Goal: Communication & Community: Connect with others

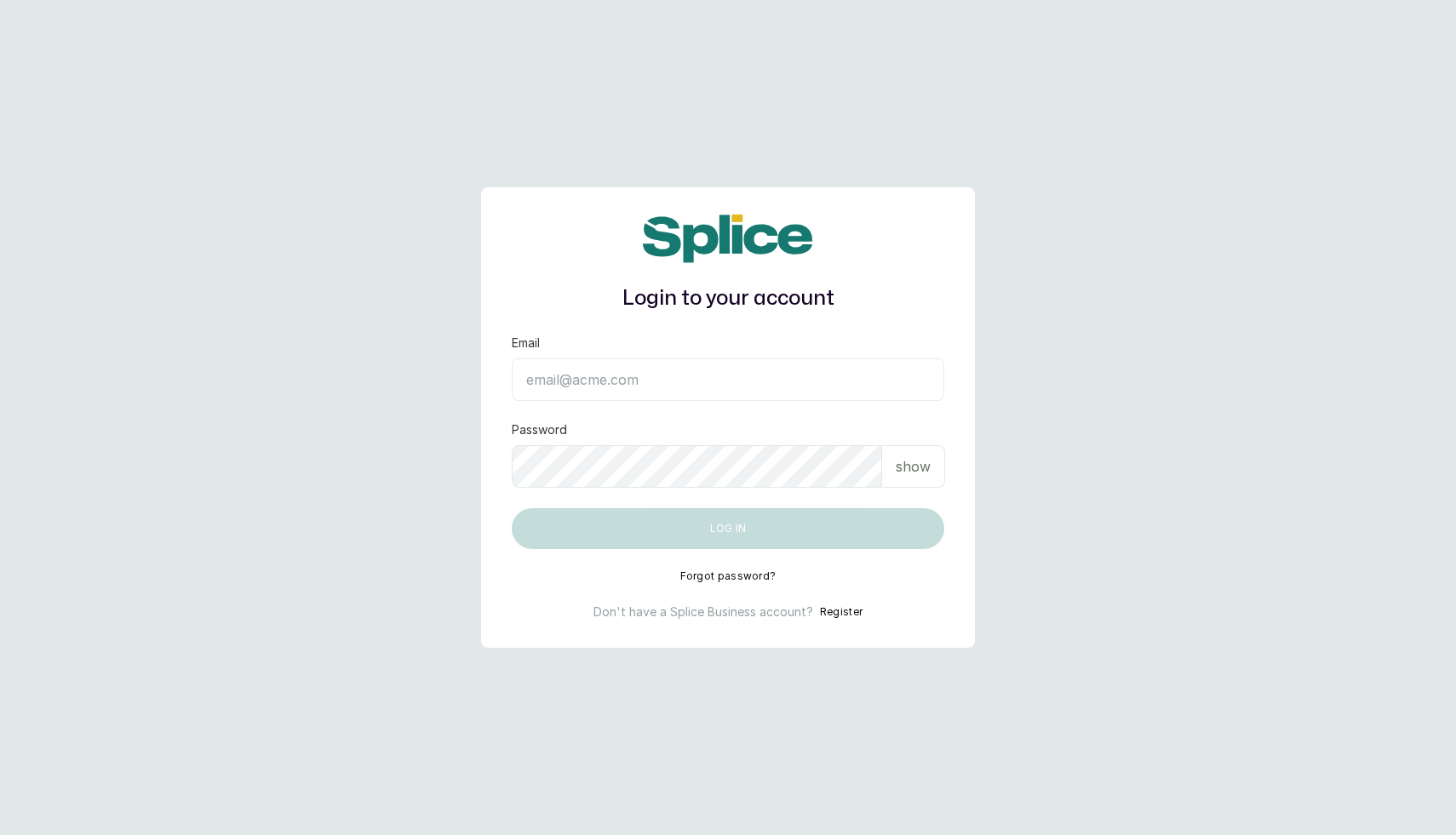
click at [663, 362] on input "Email" at bounding box center [728, 379] width 433 height 43
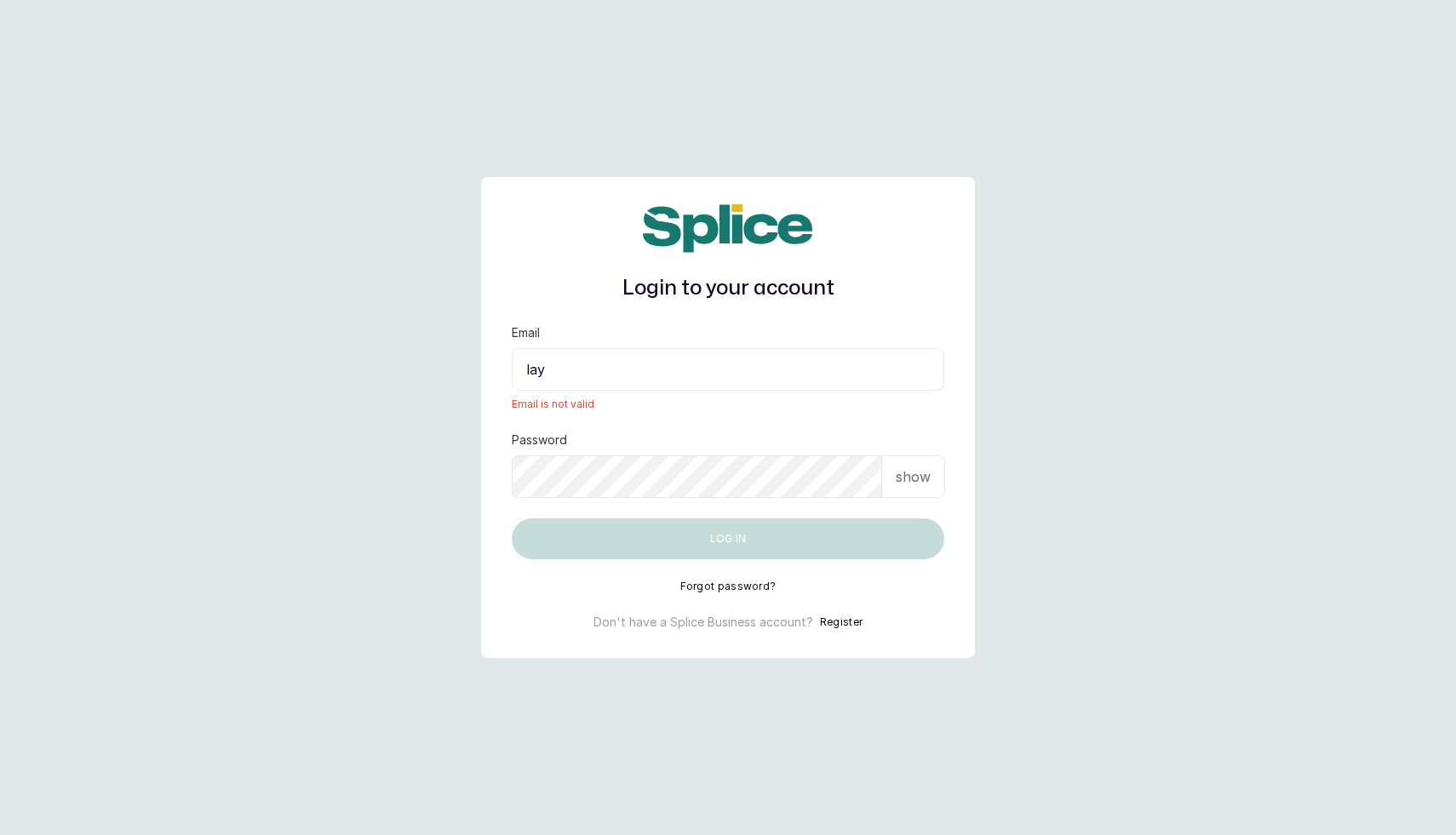
type input "layo@withsplice.com"
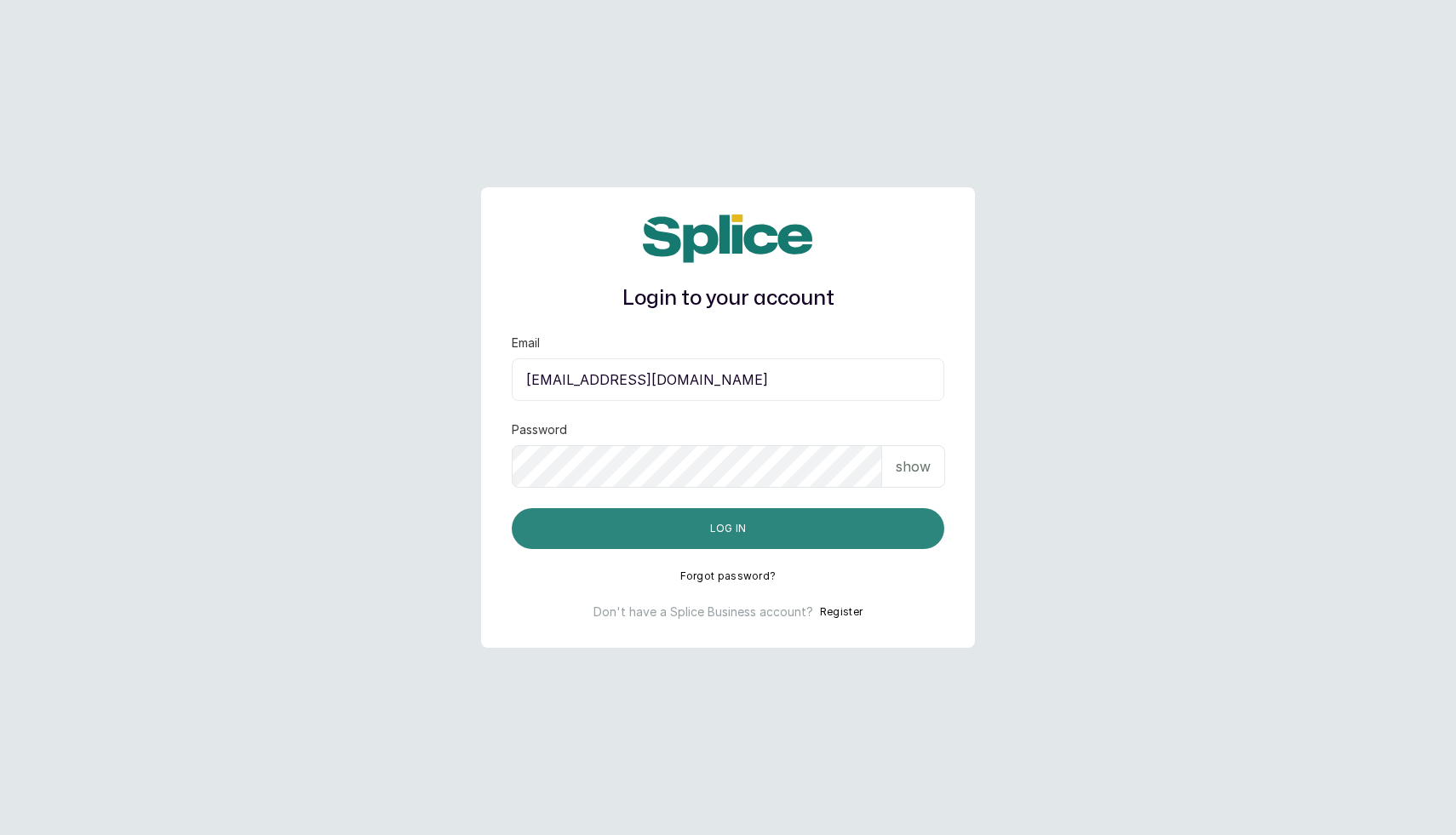
click at [702, 543] on button "Log in" at bounding box center [728, 529] width 433 height 41
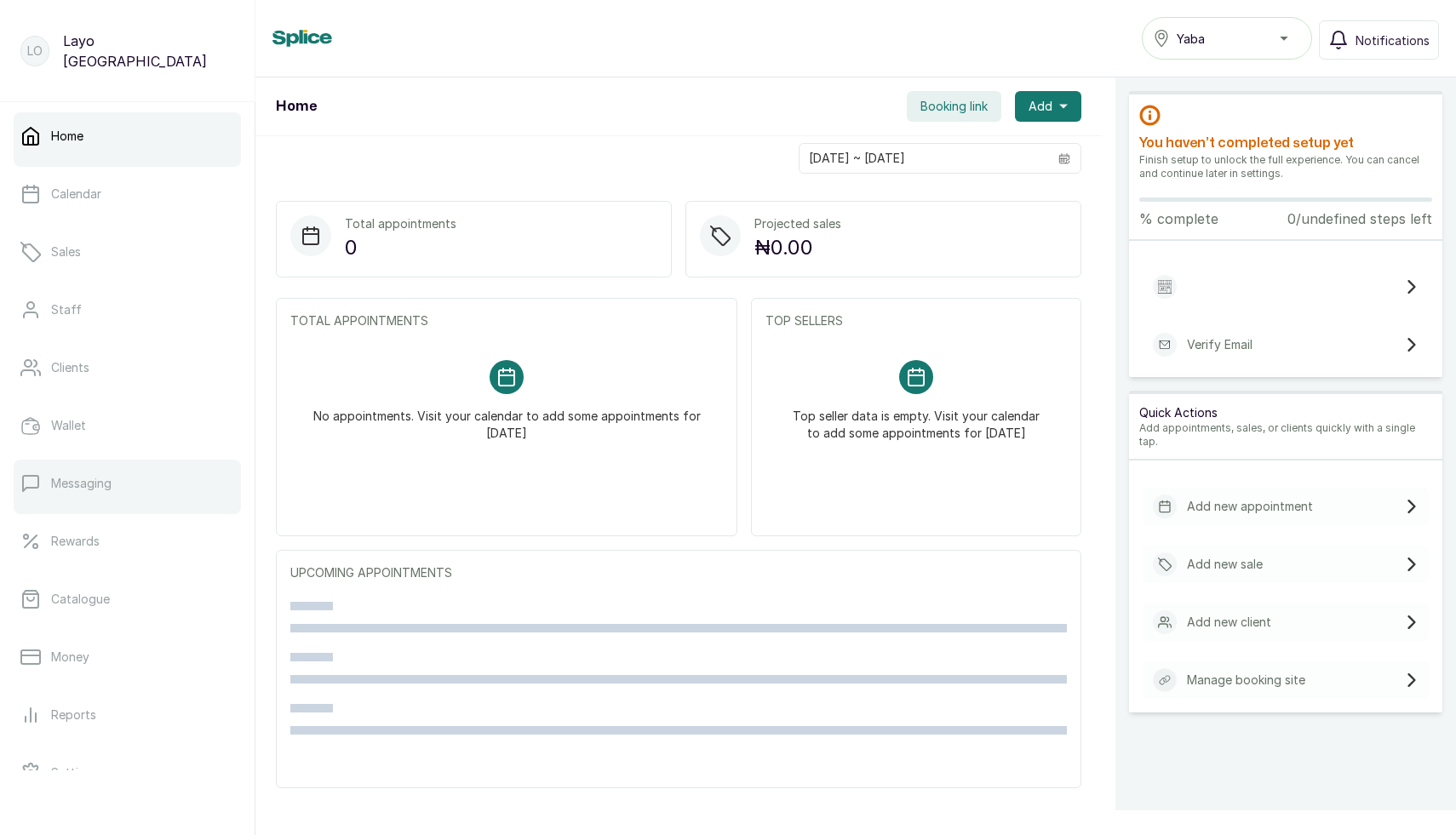
click at [59, 489] on p "Messaging" at bounding box center [81, 484] width 61 height 17
